Goal: Use online tool/utility: Utilize a website feature to perform a specific function

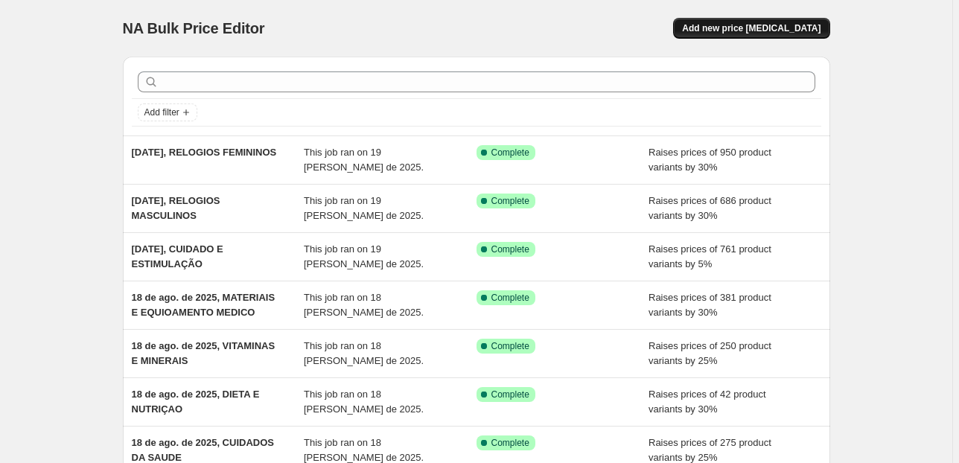
click at [767, 25] on span "Add new price [MEDICAL_DATA]" at bounding box center [751, 28] width 138 height 12
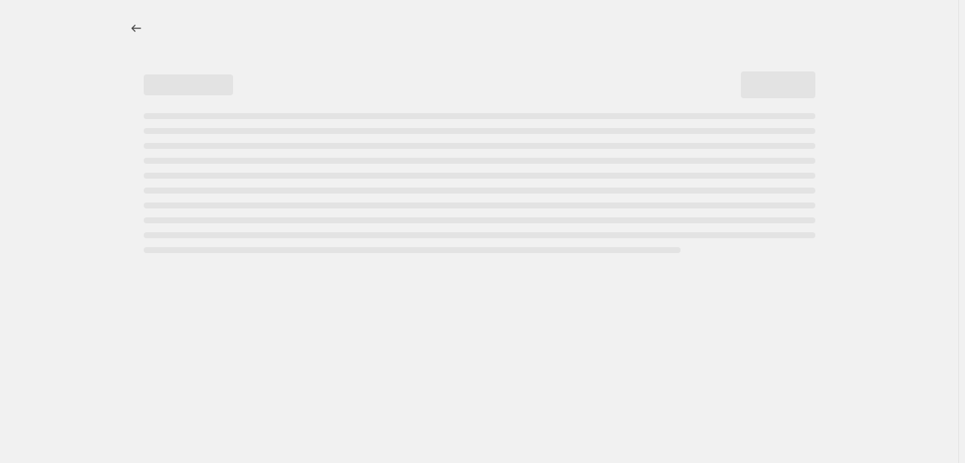
select select "percentage"
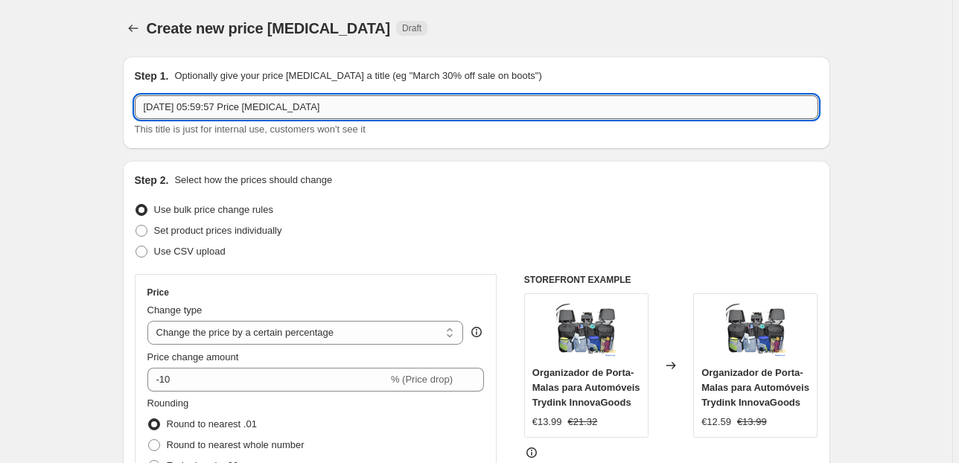
drag, startPoint x: 291, startPoint y: 109, endPoint x: 206, endPoint y: 110, distance: 84.9
click at [206, 110] on input "[DATE] 05:59:57 Price [MEDICAL_DATA]" at bounding box center [477, 107] width 684 height 24
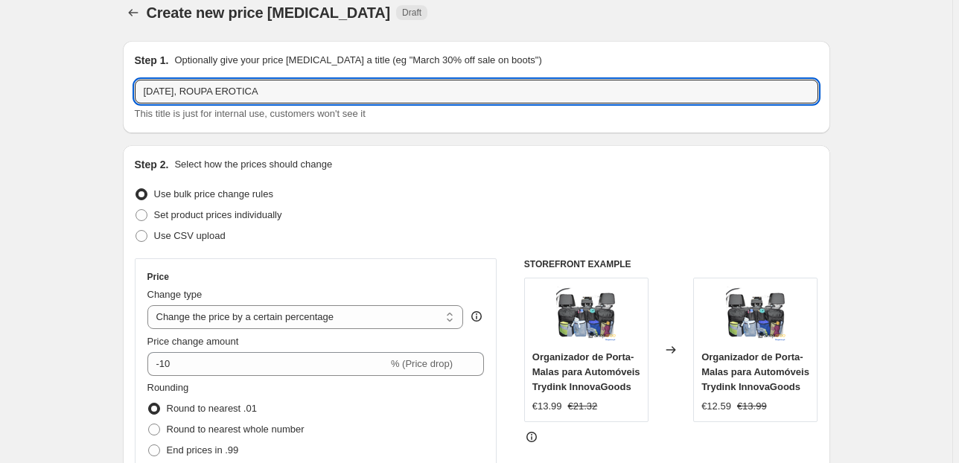
scroll to position [119, 0]
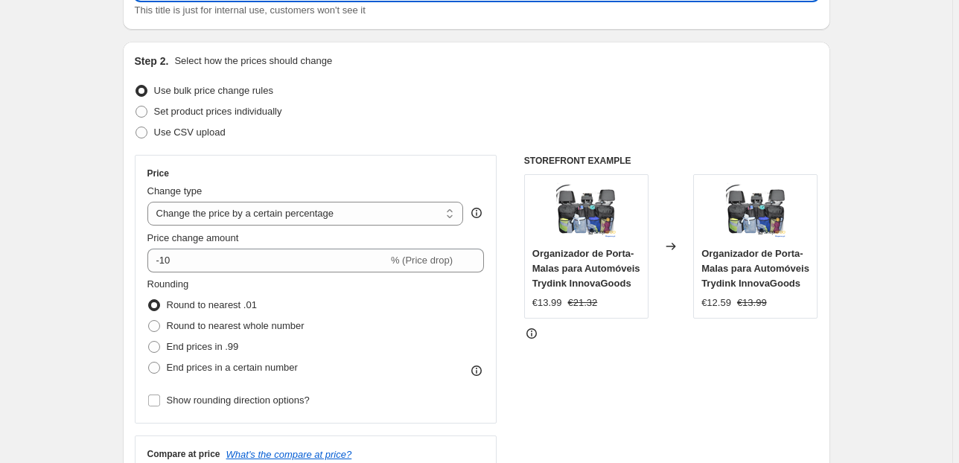
type input "[DATE], ROUPA EROTICA"
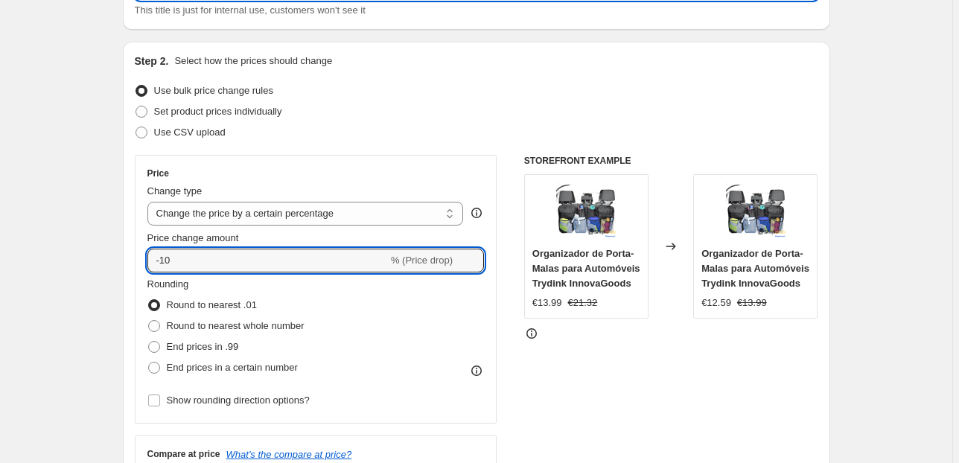
drag, startPoint x: 78, startPoint y: 268, endPoint x: 48, endPoint y: 272, distance: 30.8
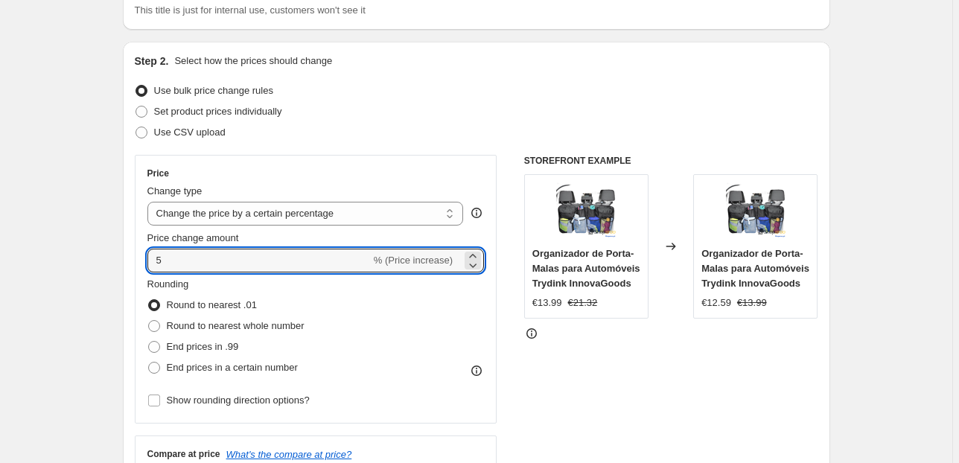
type input "5"
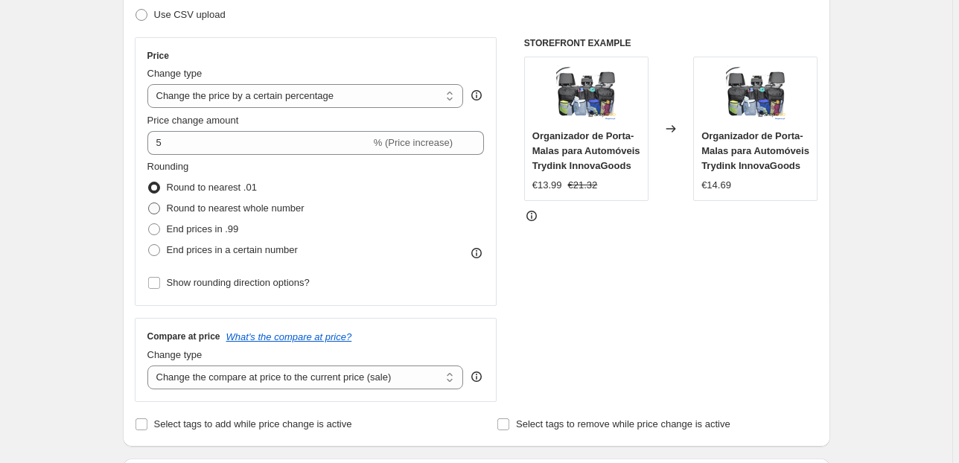
scroll to position [238, 0]
click at [185, 235] on span "End prices in .99" at bounding box center [203, 227] width 72 height 15
click at [149, 223] on input "End prices in .99" at bounding box center [148, 222] width 1 height 1
radio input "true"
click at [199, 185] on span "Round to nearest .01" at bounding box center [212, 185] width 90 height 11
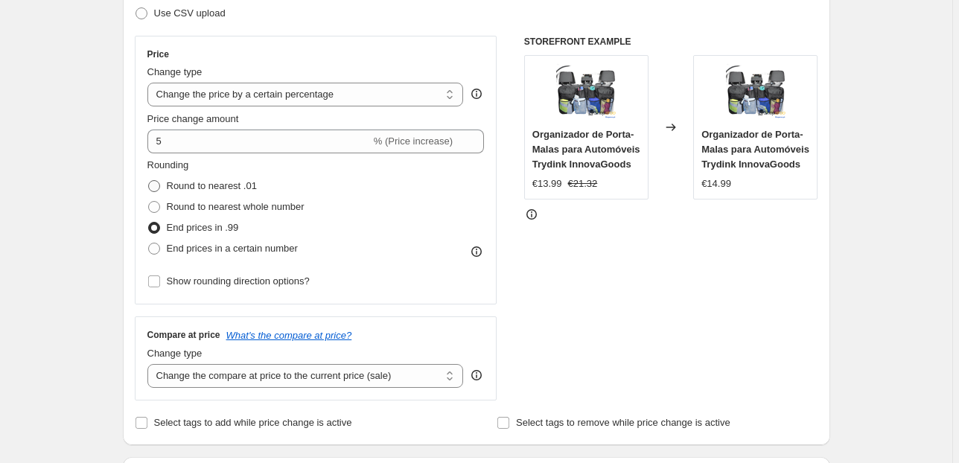
click at [149, 181] on input "Round to nearest .01" at bounding box center [148, 180] width 1 height 1
radio input "true"
click at [197, 210] on span "Round to nearest whole number" at bounding box center [236, 206] width 138 height 11
click at [149, 202] on input "Round to nearest whole number" at bounding box center [148, 201] width 1 height 1
radio input "true"
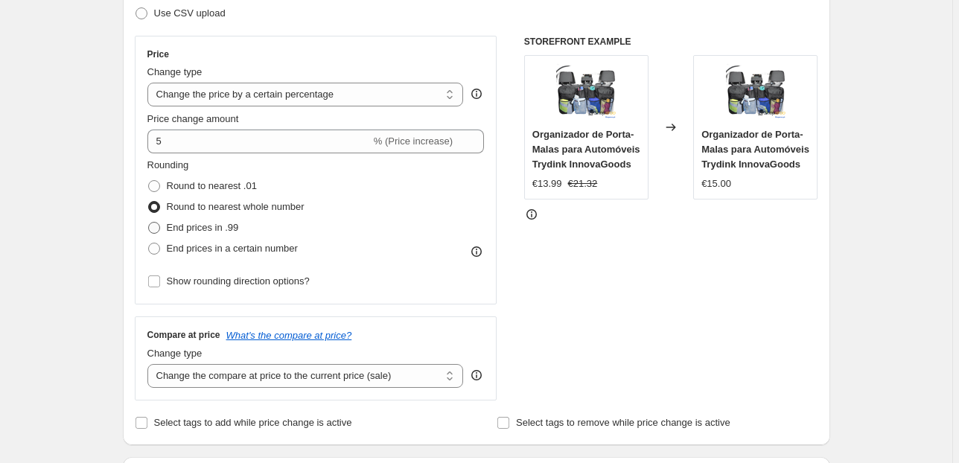
click at [194, 227] on span "End prices in .99" at bounding box center [203, 227] width 72 height 11
click at [149, 223] on input "End prices in .99" at bounding box center [148, 222] width 1 height 1
radio input "true"
click at [195, 249] on span "End prices in a certain number" at bounding box center [232, 248] width 131 height 11
click at [149, 243] on input "End prices in a certain number" at bounding box center [148, 243] width 1 height 1
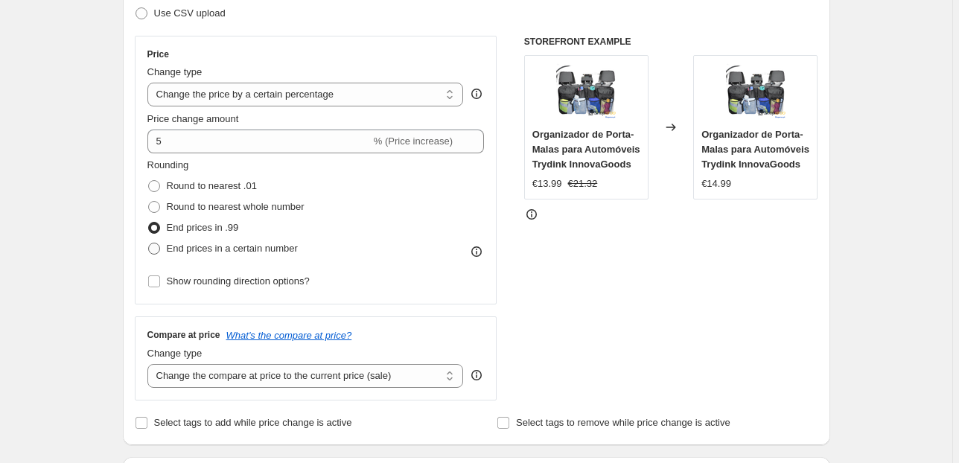
radio input "true"
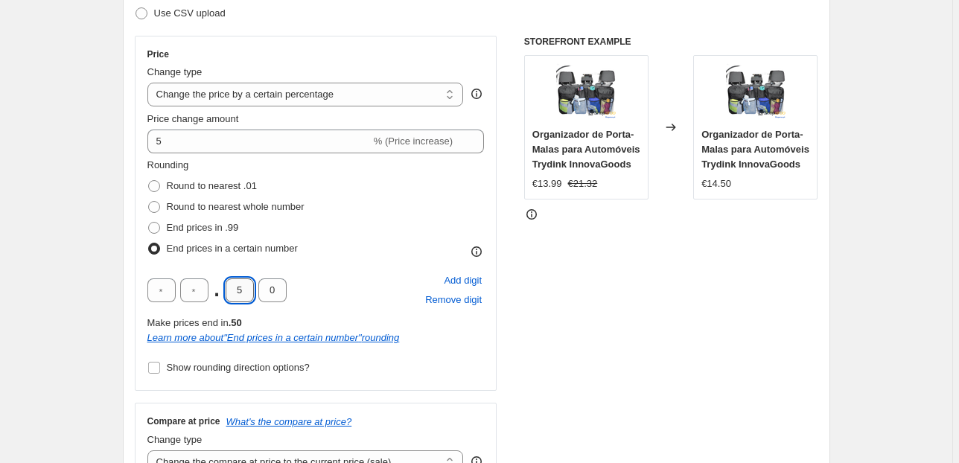
click at [251, 288] on input "5" at bounding box center [240, 290] width 28 height 24
type input "9"
click at [270, 291] on input "0" at bounding box center [272, 290] width 28 height 24
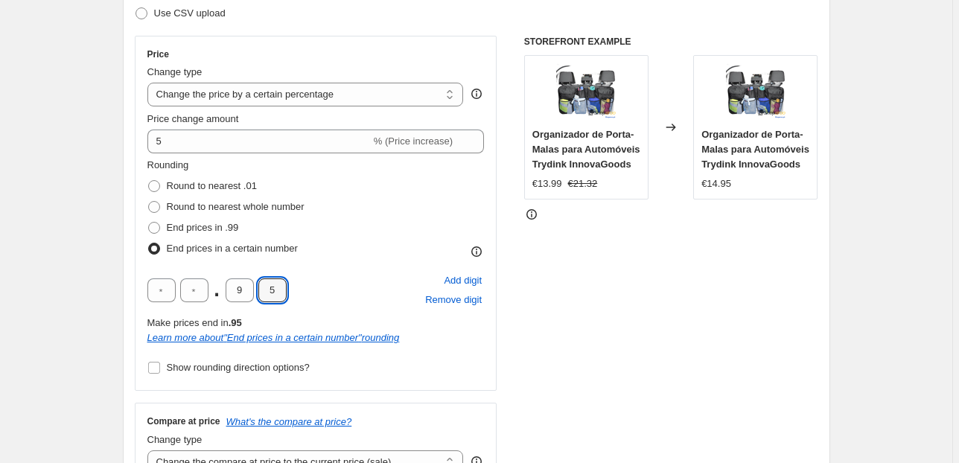
type input "5"
click at [324, 258] on div "Rounding Round to nearest .01 Round to nearest whole number End prices in .99 E…" at bounding box center [315, 208] width 337 height 101
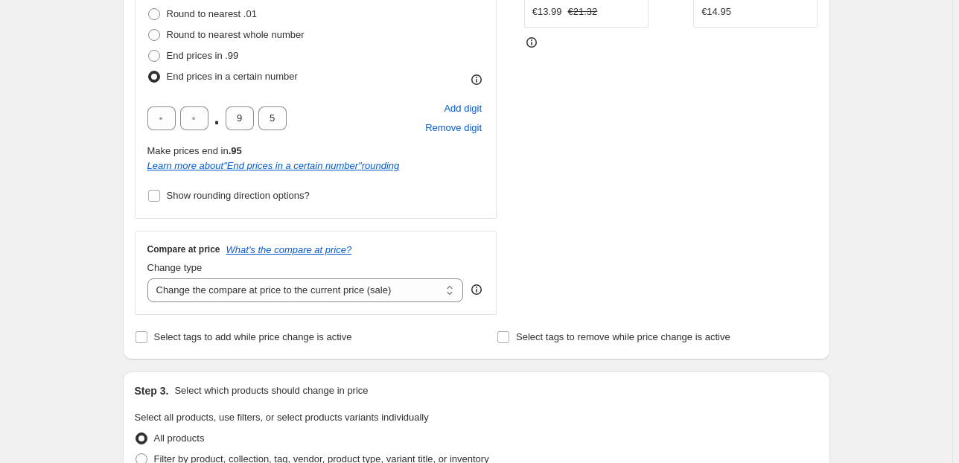
scroll to position [477, 0]
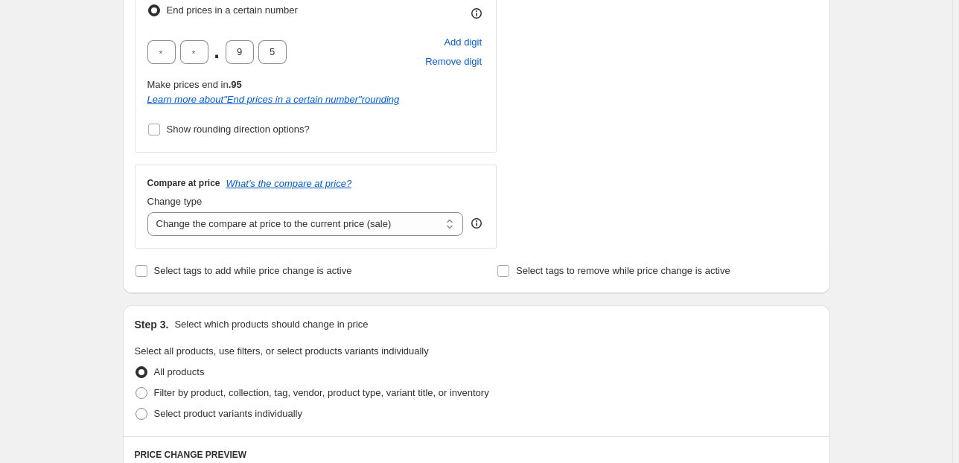
click at [287, 211] on div "Change type Change the compare at price to the current price (sale) Change the …" at bounding box center [305, 215] width 316 height 42
click at [321, 228] on select "Change the compare at price to the current price (sale) Change the compare at p…" at bounding box center [305, 224] width 316 height 24
select select "pp"
click at [150, 212] on select "Change the compare at price to the current price (sale) Change the compare at p…" at bounding box center [305, 224] width 316 height 24
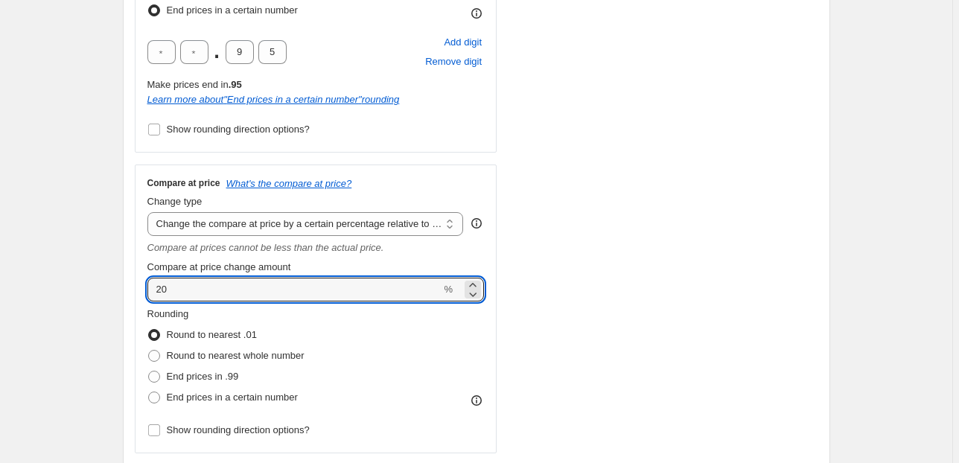
drag, startPoint x: 226, startPoint y: 291, endPoint x: 125, endPoint y: 294, distance: 101.3
click at [127, 294] on div "Step 2. Select how the prices should change Use bulk price change rules Set pro…" at bounding box center [476, 91] width 707 height 814
type input "50"
click at [120, 295] on div "Step 1. Optionally give your price [MEDICAL_DATA] a title (eg "March 30% off sa…" at bounding box center [470, 399] width 719 height 1663
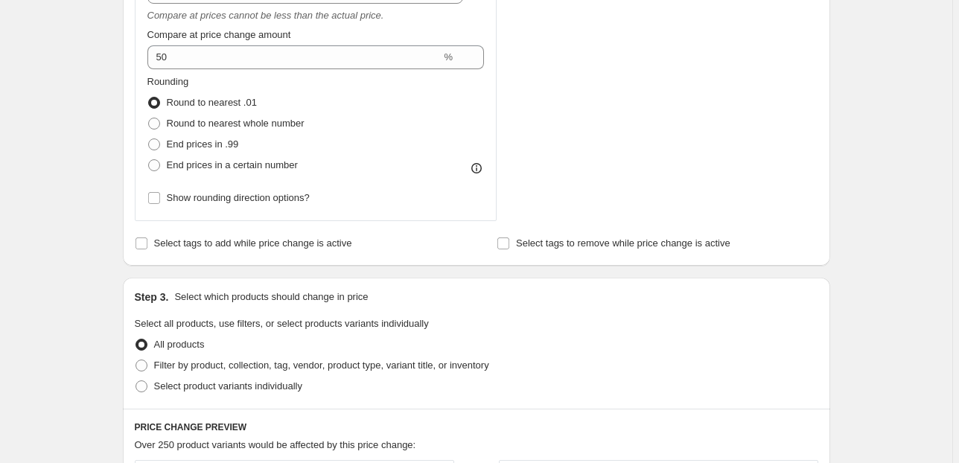
scroll to position [774, 0]
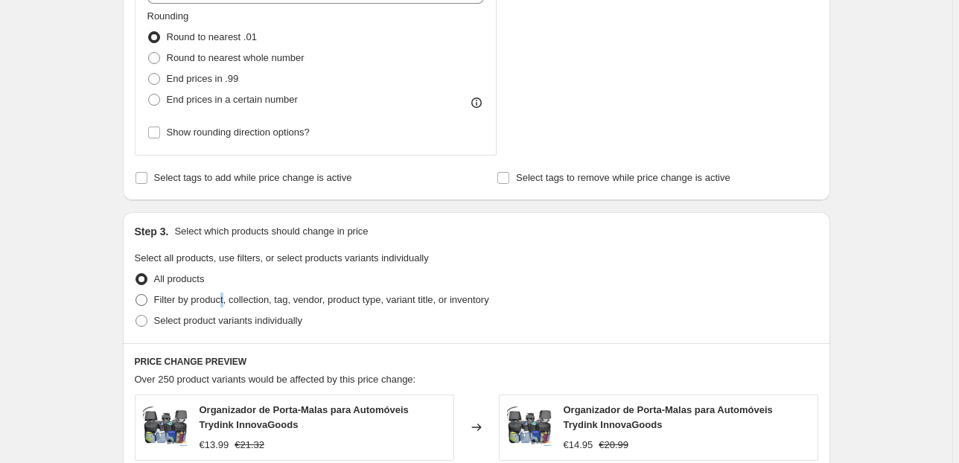
click at [230, 301] on span "Filter by product, collection, tag, vendor, product type, variant title, or inv…" at bounding box center [321, 299] width 335 height 11
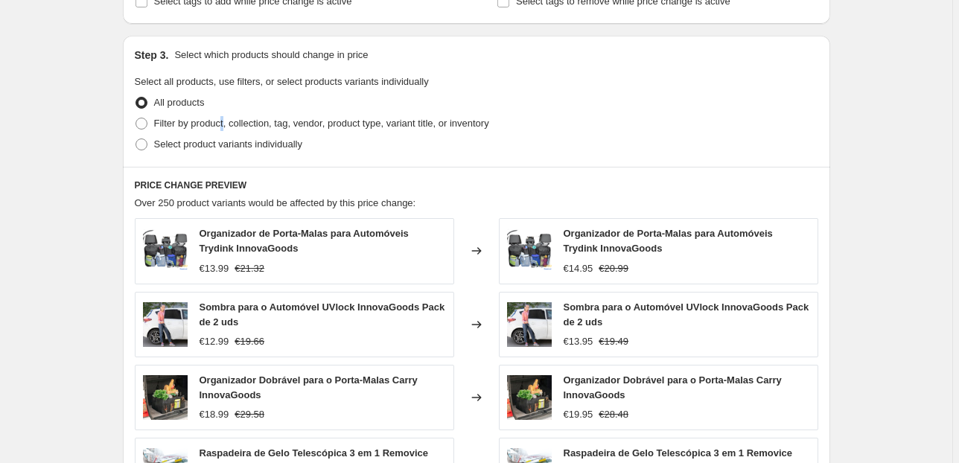
scroll to position [953, 0]
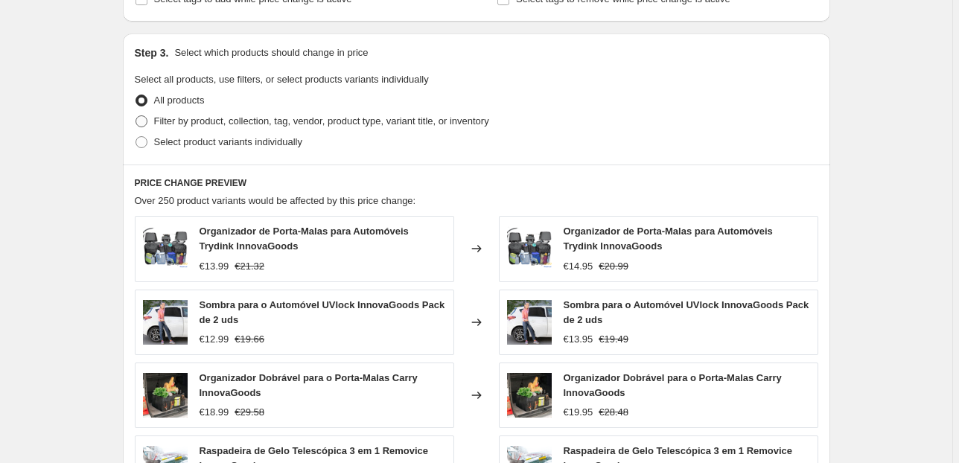
click at [286, 124] on span "Filter by product, collection, tag, vendor, product type, variant title, or inv…" at bounding box center [321, 120] width 335 height 11
click at [136, 116] on input "Filter by product, collection, tag, vendor, product type, variant title, or inv…" at bounding box center [136, 115] width 1 height 1
radio input "true"
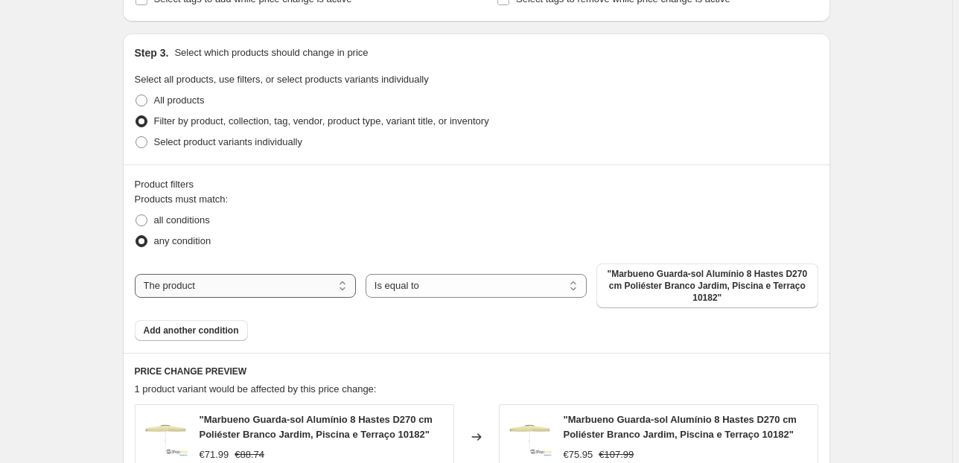
click at [240, 286] on select "The product The product's collection The product's tag The product's vendor The…" at bounding box center [245, 286] width 221 height 24
select select "collection"
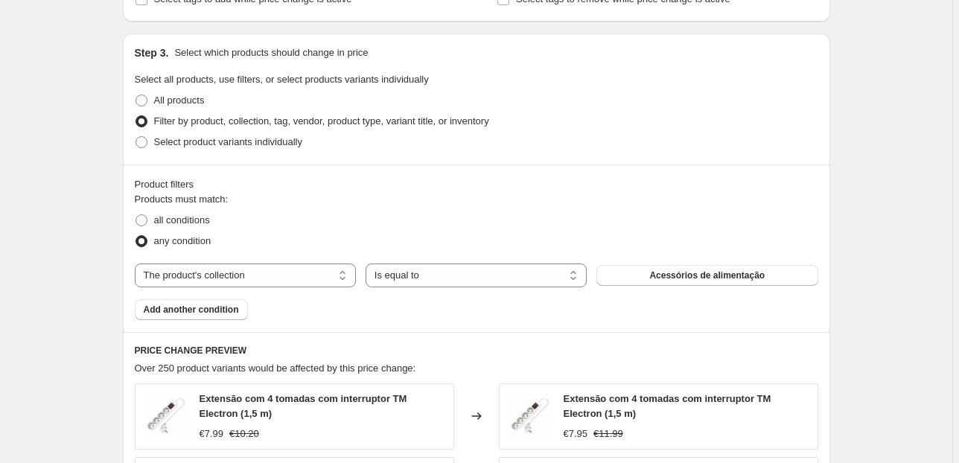
click at [630, 280] on button "Acessórios de alimentação" at bounding box center [706, 275] width 221 height 21
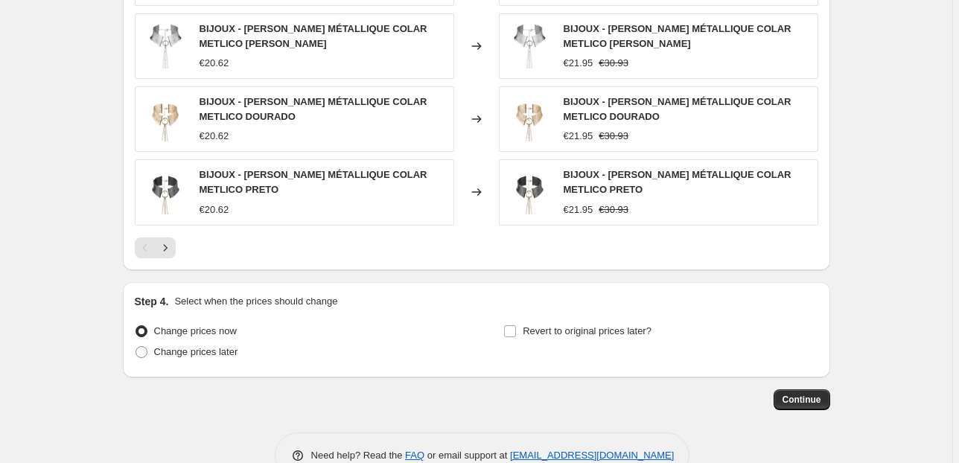
scroll to position [1500, 0]
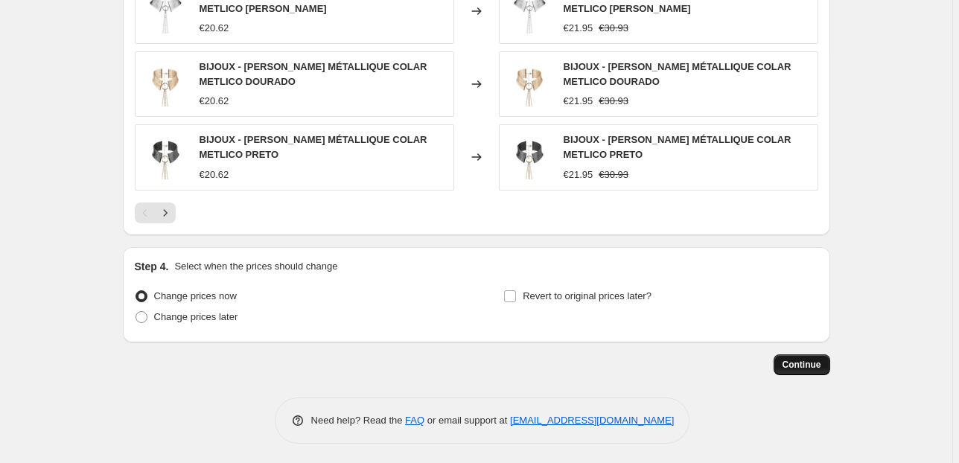
click at [830, 369] on button "Continue" at bounding box center [802, 364] width 57 height 21
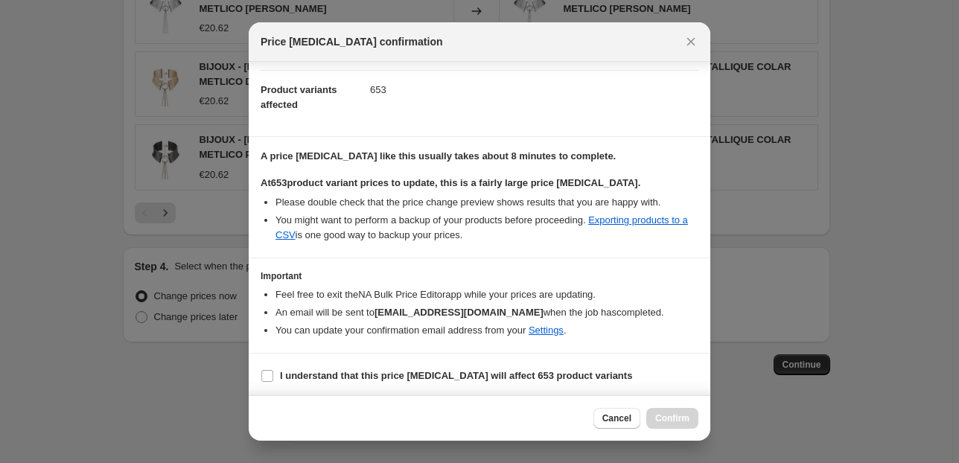
scroll to position [152, 0]
click at [293, 371] on b "I understand that this price [MEDICAL_DATA] will affect 653 product variants" at bounding box center [456, 374] width 352 height 11
click at [273, 371] on input "I understand that this price [MEDICAL_DATA] will affect 653 product variants" at bounding box center [267, 375] width 12 height 12
checkbox input "true"
click at [685, 415] on span "Confirm" at bounding box center [672, 418] width 34 height 12
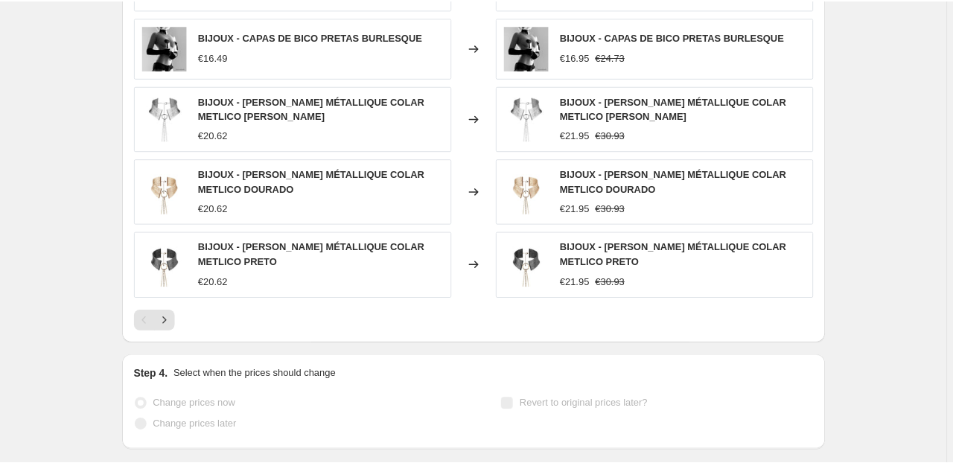
scroll to position [1539, 0]
